Goal: Transaction & Acquisition: Book appointment/travel/reservation

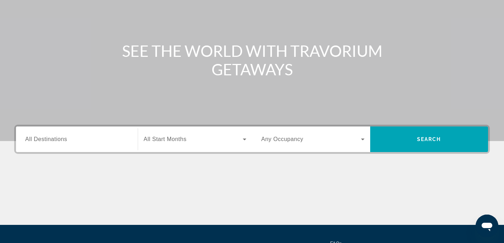
scroll to position [141, 0]
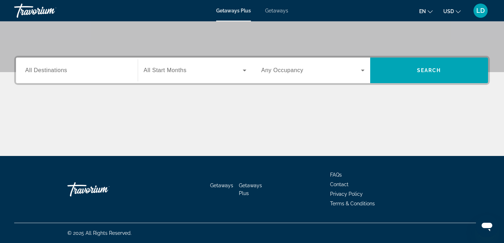
click at [66, 70] on span "All Destinations" at bounding box center [46, 70] width 42 height 6
click at [66, 70] on input "Destination All Destinations" at bounding box center [76, 70] width 103 height 9
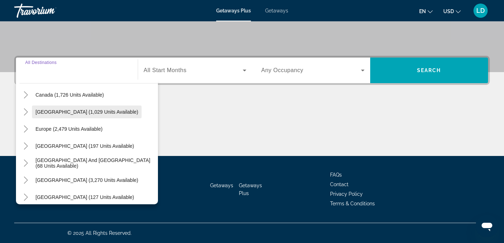
scroll to position [57, 0]
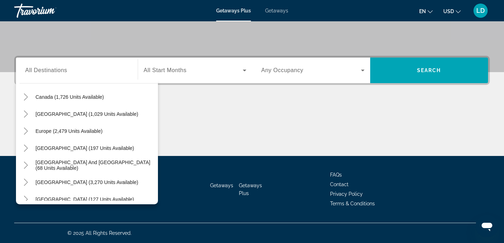
click at [275, 10] on span "Getaways" at bounding box center [276, 11] width 23 height 6
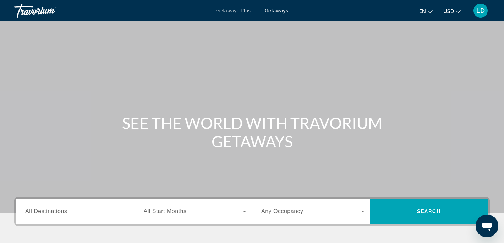
scroll to position [141, 0]
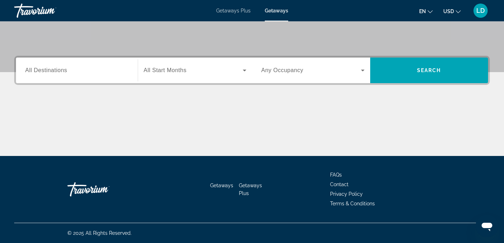
click at [49, 67] on span "All Destinations" at bounding box center [46, 70] width 42 height 6
click at [49, 67] on input "Destination All Destinations" at bounding box center [76, 70] width 103 height 9
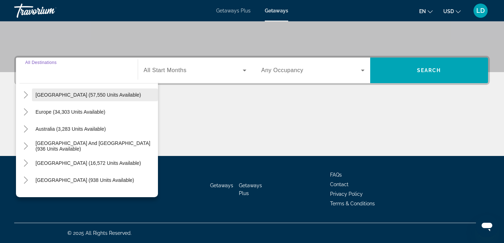
scroll to position [69, 0]
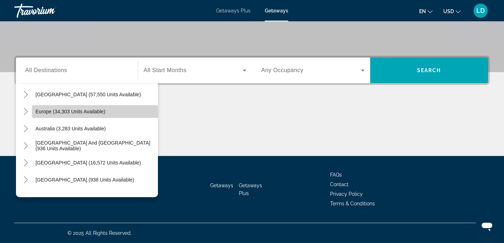
click at [69, 112] on span "Europe (34,303 units available)" at bounding box center [70, 112] width 70 height 6
type input "**********"
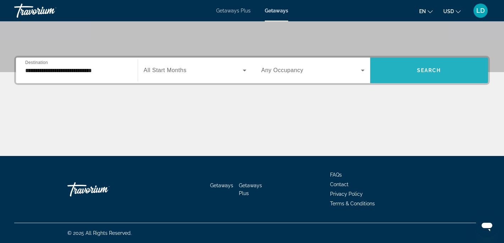
click at [408, 72] on span "Search widget" at bounding box center [429, 70] width 118 height 17
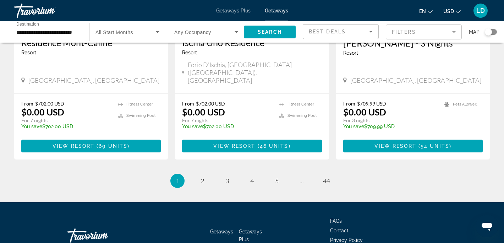
scroll to position [916, 0]
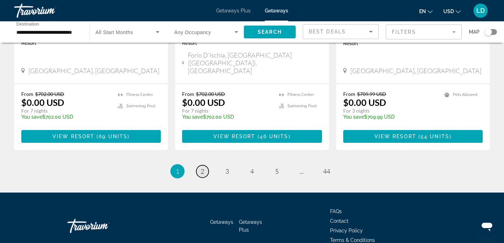
click at [204, 167] on span "2" at bounding box center [202, 171] width 4 height 8
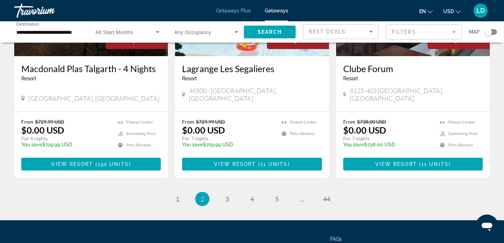
scroll to position [888, 0]
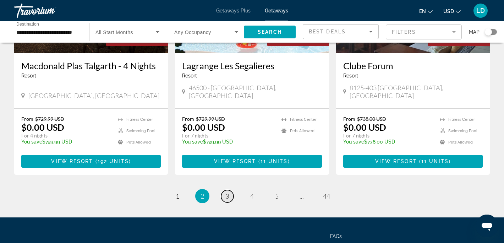
click at [228, 192] on span "3" at bounding box center [227, 196] width 4 height 8
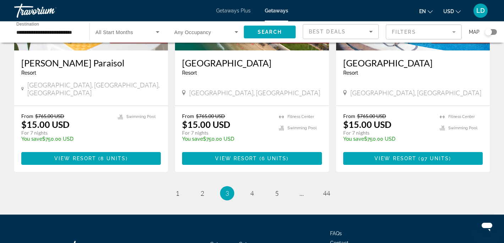
scroll to position [893, 0]
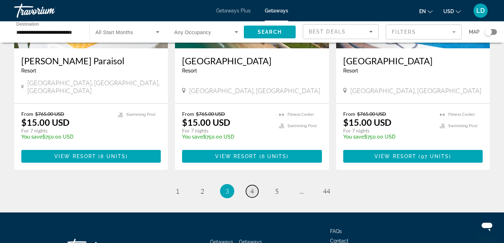
click at [250, 187] on span "4" at bounding box center [252, 191] width 4 height 8
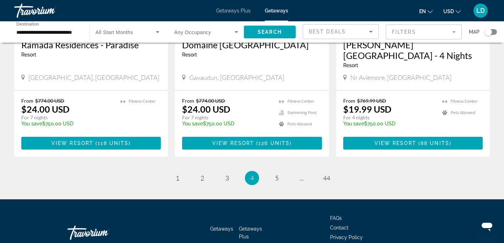
scroll to position [899, 0]
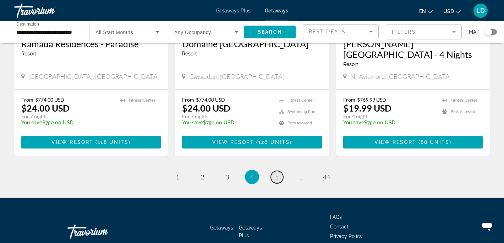
click at [277, 173] on span "5" at bounding box center [277, 177] width 4 height 8
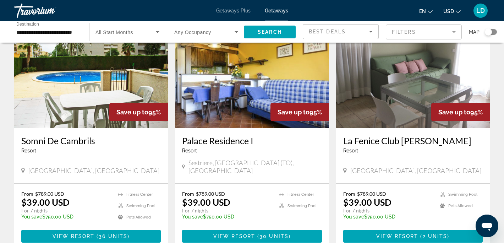
scroll to position [311, 0]
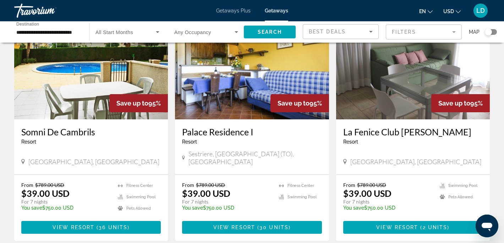
click at [230, 102] on img "Main content" at bounding box center [252, 62] width 154 height 113
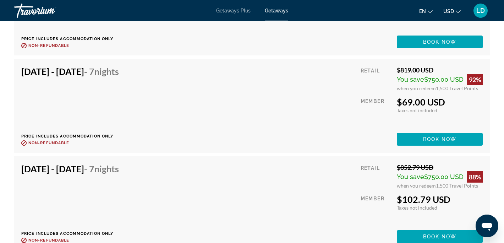
scroll to position [1561, 0]
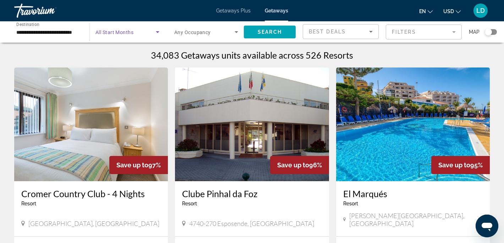
click at [157, 32] on icon "Search widget" at bounding box center [158, 32] width 4 height 2
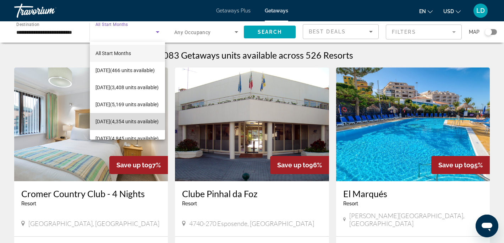
click at [111, 117] on span "[DATE] (4,354 units available)" at bounding box center [126, 121] width 63 height 9
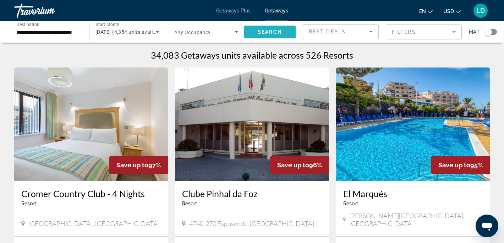
click at [267, 30] on span "Search" at bounding box center [269, 32] width 24 height 6
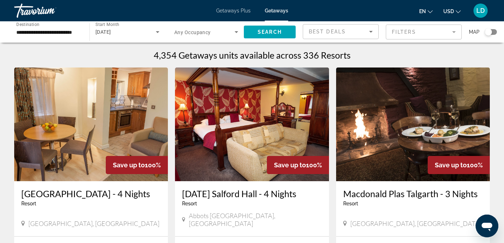
click at [79, 32] on input "**********" at bounding box center [48, 32] width 64 height 9
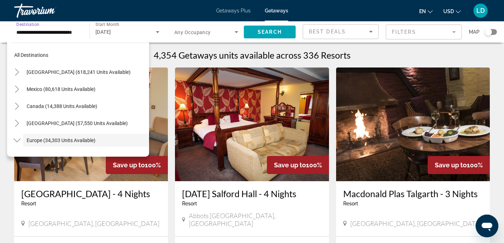
scroll to position [42, 0]
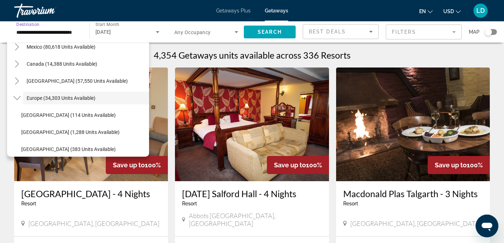
click at [79, 32] on input "**********" at bounding box center [48, 32] width 64 height 9
click at [224, 35] on span "Search widget" at bounding box center [204, 32] width 60 height 9
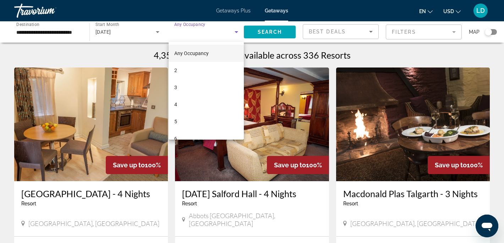
click at [304, 33] on div at bounding box center [252, 121] width 504 height 243
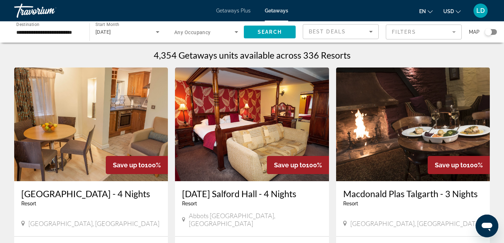
click at [304, 33] on div "Best Deals" at bounding box center [340, 31] width 75 height 14
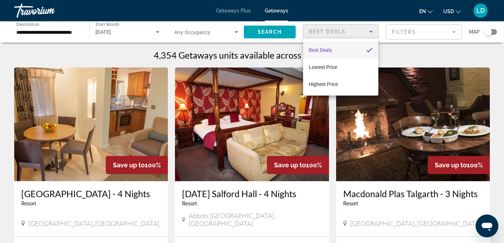
click at [487, 34] on div at bounding box center [252, 121] width 504 height 243
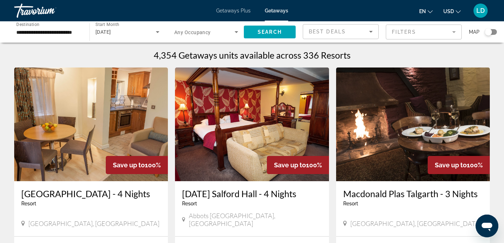
click at [487, 34] on div "Search widget" at bounding box center [487, 31] width 7 height 7
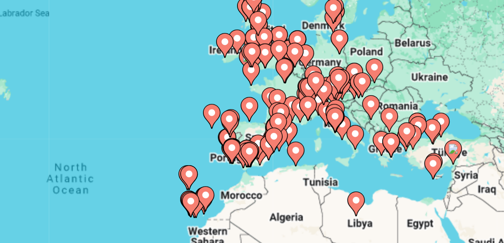
click at [333, 118] on image "Main content" at bounding box center [334, 117] width 4 height 4
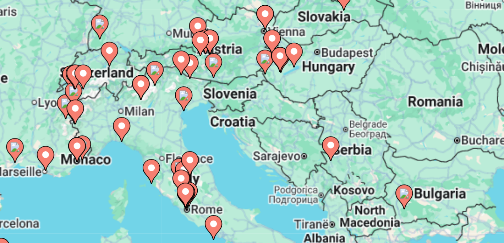
drag, startPoint x: 319, startPoint y: 136, endPoint x: 332, endPoint y: 125, distance: 16.9
click at [332, 125] on div "To activate drag with keyboard, press Alt + Enter. Once in keyboard drag state,…" at bounding box center [251, 156] width 475 height 213
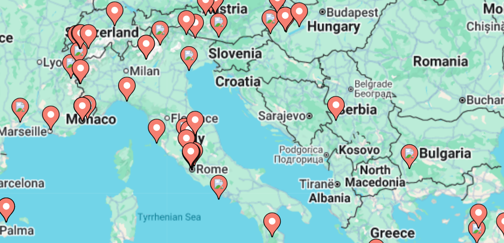
drag, startPoint x: 317, startPoint y: 154, endPoint x: 309, endPoint y: 134, distance: 21.9
click at [309, 134] on div "To activate drag with keyboard, press Alt + Enter. Once in keyboard drag state,…" at bounding box center [251, 156] width 475 height 213
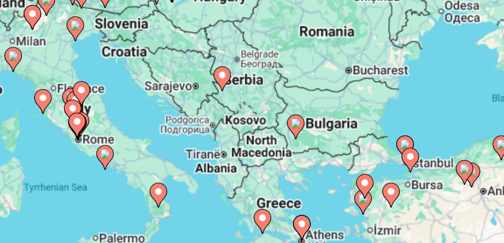
drag, startPoint x: 341, startPoint y: 150, endPoint x: 306, endPoint y: 143, distance: 36.0
click at [306, 143] on div "To activate drag with keyboard, press Alt + Enter. Once in keyboard drag state,…" at bounding box center [251, 156] width 475 height 213
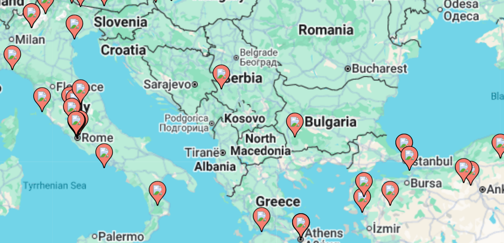
click at [321, 123] on image "Main content" at bounding box center [321, 122] width 4 height 4
type input "**********"
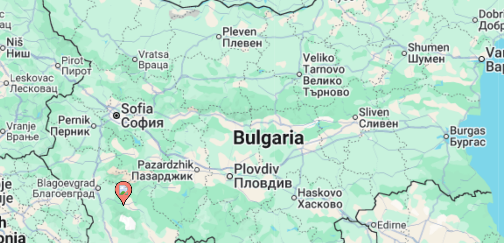
click at [251, 151] on image "Main content" at bounding box center [252, 149] width 4 height 4
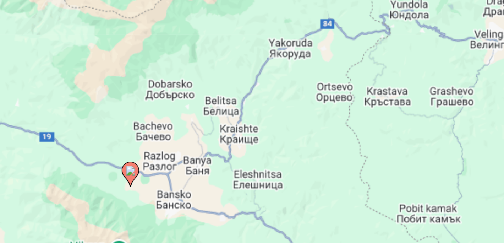
drag, startPoint x: 259, startPoint y: 154, endPoint x: 267, endPoint y: 126, distance: 29.2
click at [266, 133] on div "To activate drag with keyboard, press Alt + Enter. Once in keyboard drag state,…" at bounding box center [251, 156] width 475 height 213
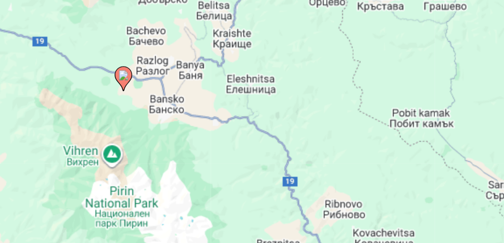
drag, startPoint x: 264, startPoint y: 150, endPoint x: 248, endPoint y: 133, distance: 23.8
click at [248, 133] on div "To activate drag with keyboard, press Alt + Enter. Once in keyboard drag state,…" at bounding box center [251, 156] width 475 height 213
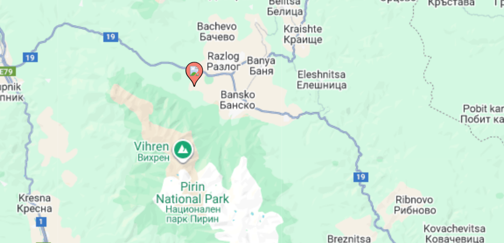
drag, startPoint x: 248, startPoint y: 133, endPoint x: 289, endPoint y: 144, distance: 42.0
click at [289, 144] on div "To activate drag with keyboard, press Alt + Enter. Once in keyboard drag state,…" at bounding box center [251, 156] width 475 height 213
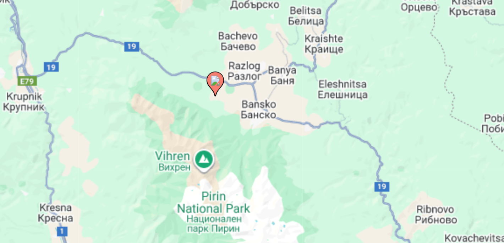
click at [289, 106] on image "Main content" at bounding box center [289, 105] width 4 height 4
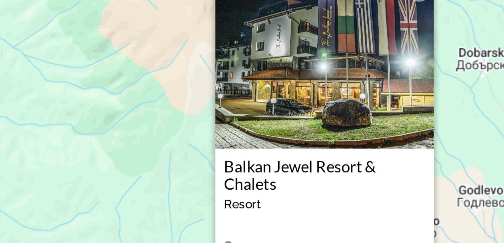
drag, startPoint x: 320, startPoint y: 119, endPoint x: 244, endPoint y: 122, distance: 75.6
click at [244, 122] on div "To activate drag with keyboard, press Alt + Enter. Once in keyboard drag state,…" at bounding box center [251, 156] width 475 height 213
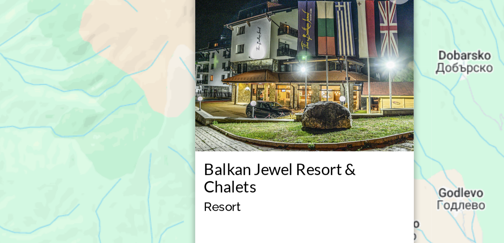
click at [306, 121] on img "Main content" at bounding box center [325, 98] width 89 height 71
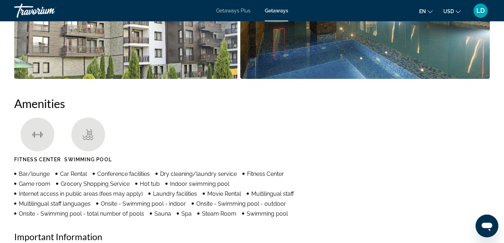
scroll to position [490, 0]
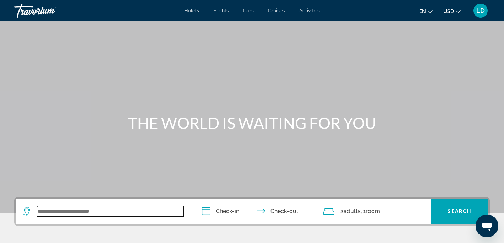
click at [81, 208] on input "Search widget" at bounding box center [110, 211] width 147 height 11
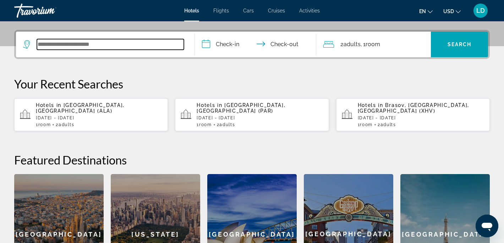
scroll to position [173, 0]
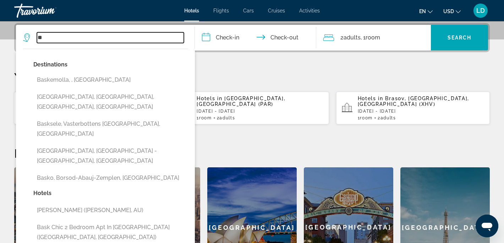
type input "*"
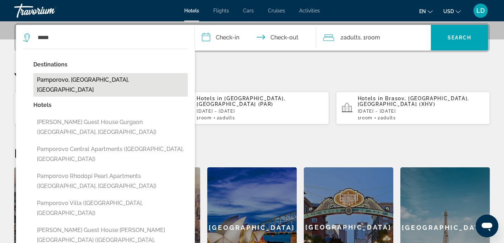
click at [62, 81] on button "Pamporovo, Rhodopes, Bulgaria" at bounding box center [110, 84] width 154 height 23
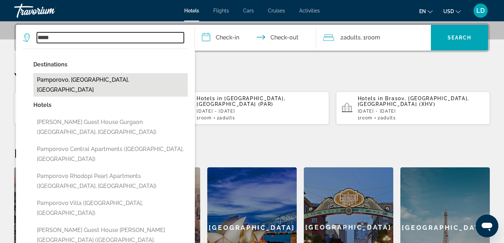
type input "**********"
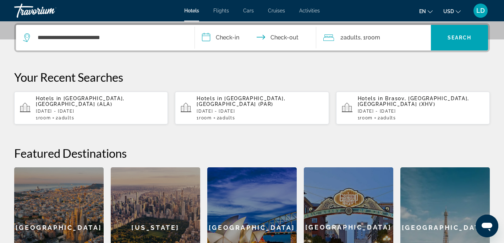
click at [219, 42] on input "**********" at bounding box center [257, 39] width 124 height 28
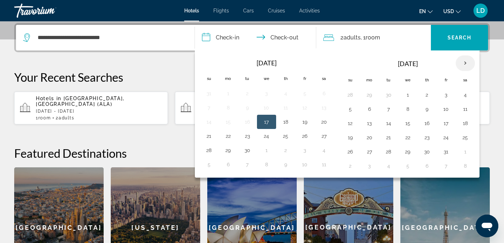
click at [464, 62] on th "Next month" at bounding box center [464, 63] width 19 height 16
click at [300, 133] on button "26" at bounding box center [304, 137] width 11 height 10
click at [306, 133] on button "26" at bounding box center [304, 137] width 11 height 10
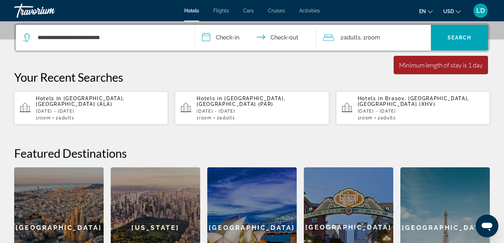
click at [221, 40] on input "**********" at bounding box center [257, 39] width 124 height 28
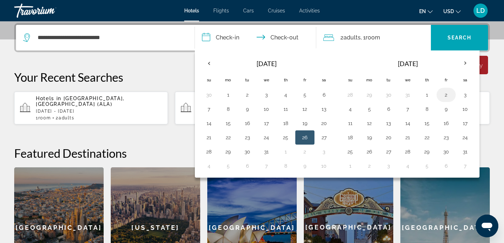
click at [445, 97] on button "2" at bounding box center [445, 95] width 11 height 10
click at [466, 94] on button "3" at bounding box center [464, 95] width 11 height 10
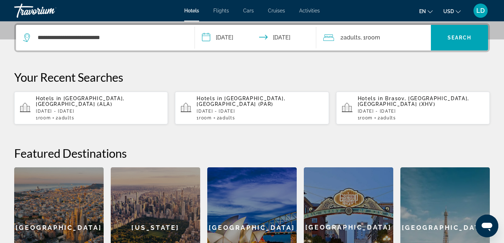
click at [285, 38] on input "**********" at bounding box center [257, 39] width 124 height 28
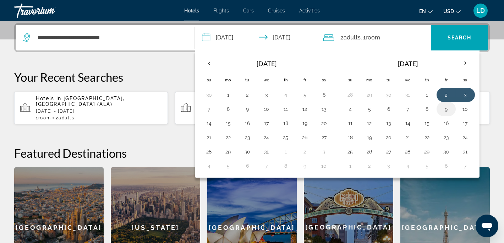
click at [443, 109] on button "9" at bounding box center [445, 109] width 11 height 10
click at [439, 94] on td "2" at bounding box center [445, 95] width 19 height 14
click at [442, 94] on button "2" at bounding box center [445, 95] width 11 height 10
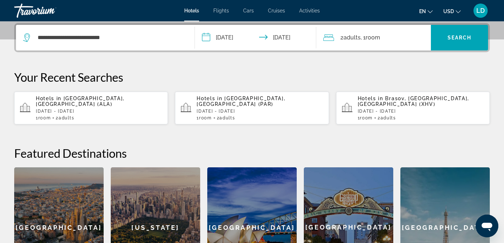
click at [293, 37] on input "**********" at bounding box center [257, 39] width 124 height 28
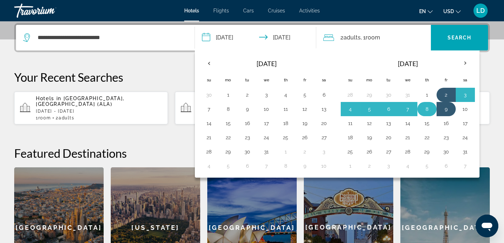
click at [425, 110] on button "8" at bounding box center [426, 109] width 11 height 10
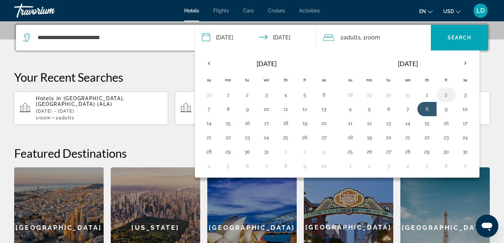
click at [441, 93] on button "2" at bounding box center [445, 95] width 11 height 10
type input "**********"
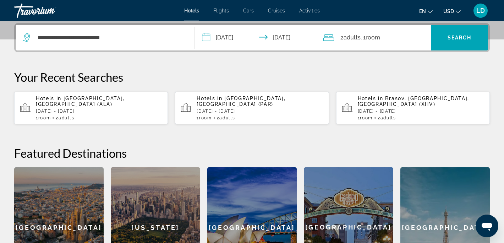
click at [354, 37] on span "Adults" at bounding box center [351, 37] width 17 height 7
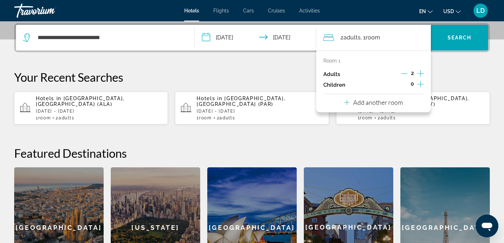
click at [419, 73] on icon "Increment adults" at bounding box center [420, 73] width 6 height 9
click at [336, 61] on p "Room 1" at bounding box center [331, 61] width 17 height 6
click at [378, 38] on span "Room" at bounding box center [372, 37] width 15 height 7
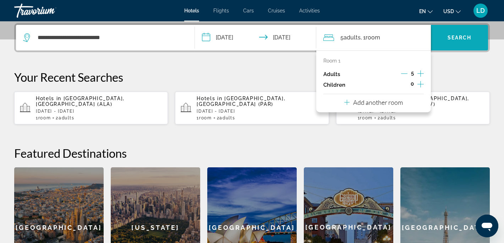
click at [449, 40] on span "Search widget" at bounding box center [459, 37] width 57 height 17
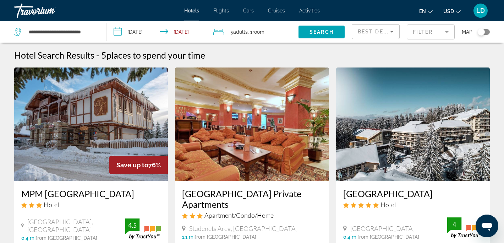
click at [447, 31] on mat-form-field "Filter" at bounding box center [430, 31] width 48 height 15
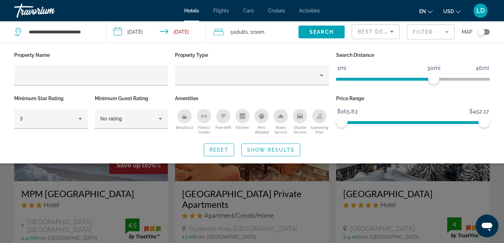
click at [280, 132] on span "Room Service" at bounding box center [280, 129] width 19 height 9
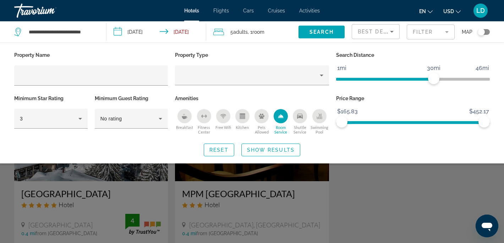
click at [223, 123] on button "Free Wifi" at bounding box center [223, 122] width 19 height 26
click at [321, 29] on span "Search" at bounding box center [321, 32] width 24 height 6
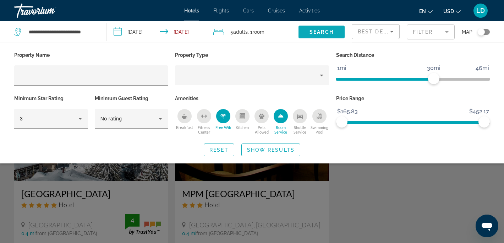
click at [321, 29] on span "Search" at bounding box center [321, 32] width 24 height 6
click at [256, 149] on span "Show Results" at bounding box center [271, 150] width 48 height 6
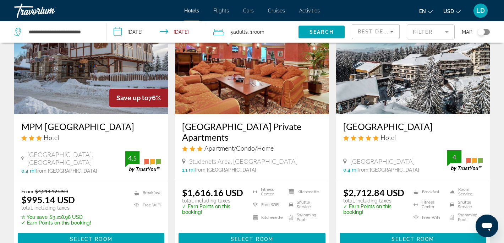
scroll to position [67, 0]
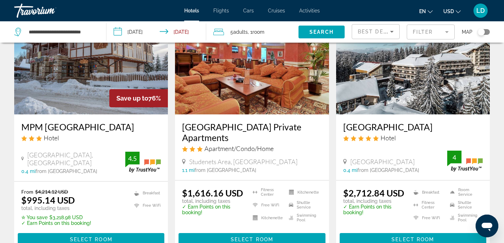
click at [89, 90] on img "Main content" at bounding box center [91, 57] width 154 height 113
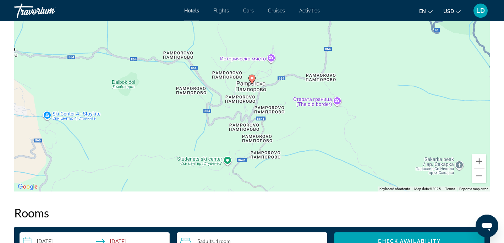
scroll to position [568, 0]
